Goal: Information Seeking & Learning: Learn about a topic

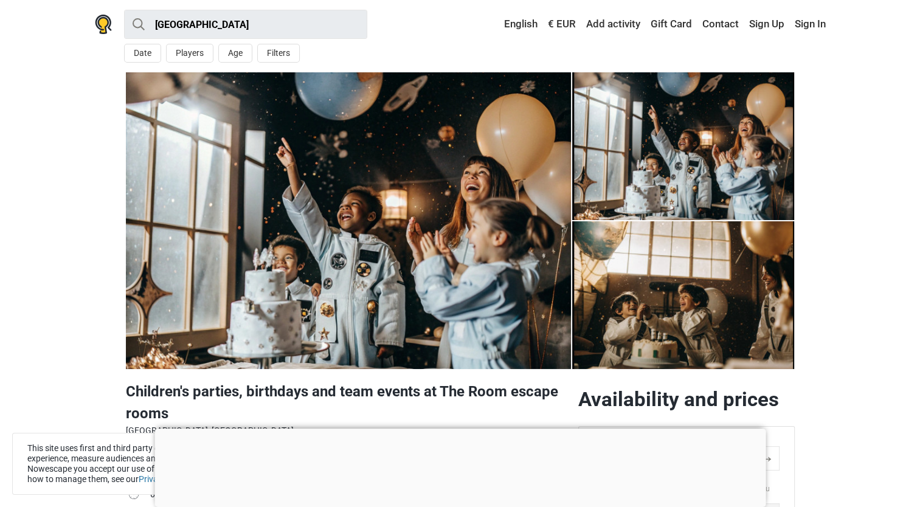
click at [480, 258] on img at bounding box center [348, 220] width 445 height 297
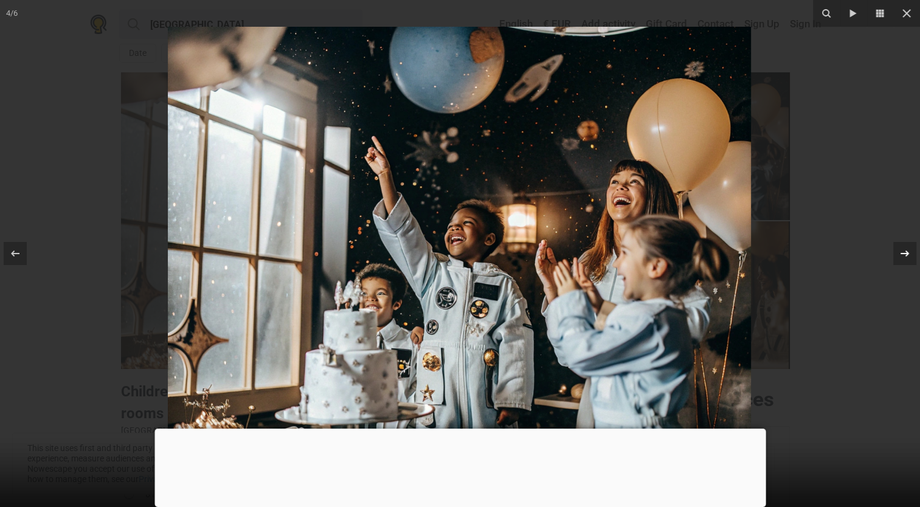
click at [904, 250] on icon at bounding box center [904, 253] width 15 height 15
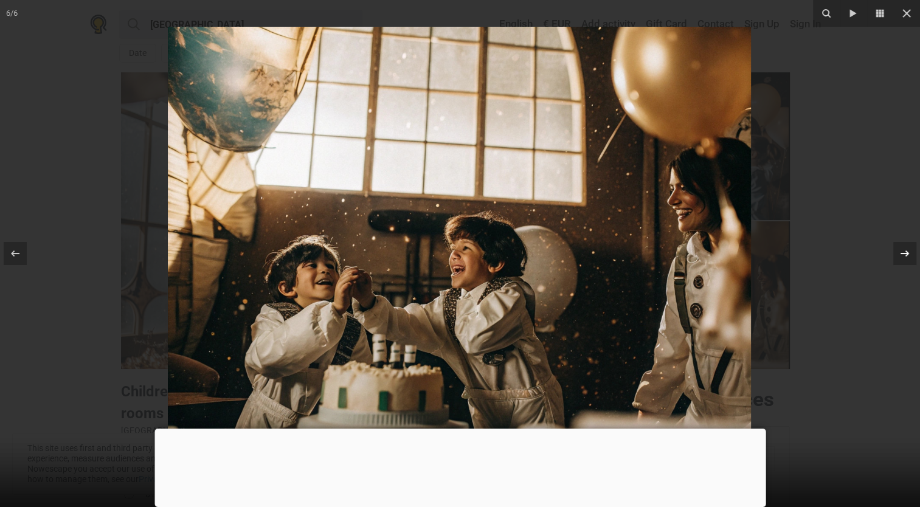
click at [904, 250] on icon at bounding box center [904, 253] width 15 height 15
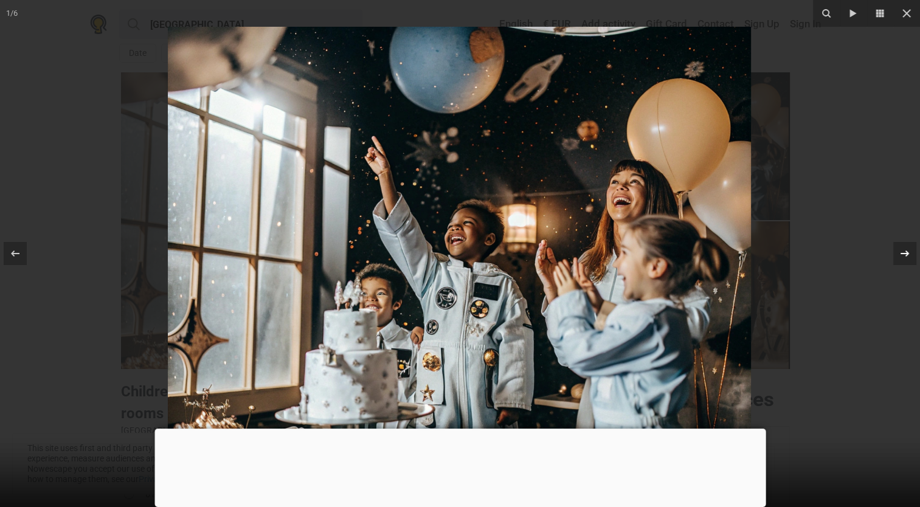
click at [904, 250] on icon at bounding box center [904, 253] width 15 height 15
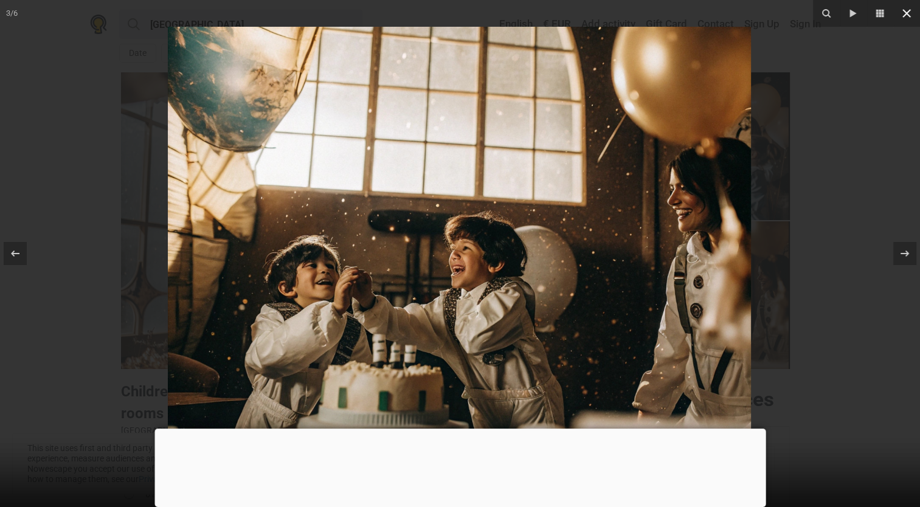
click at [906, 13] on icon at bounding box center [906, 13] width 9 height 9
